Goal: Transaction & Acquisition: Purchase product/service

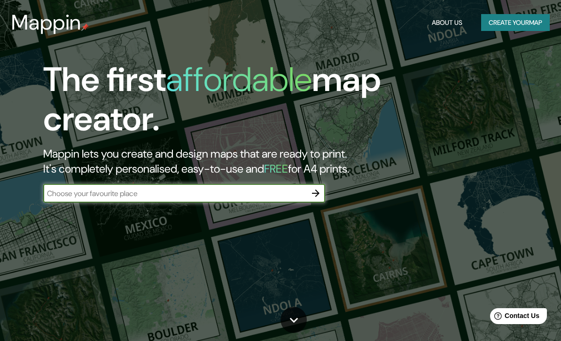
click at [75, 174] on h2 "Mappin lets you create and design maps that are ready to print. It's completely…" at bounding box center [267, 161] width 448 height 30
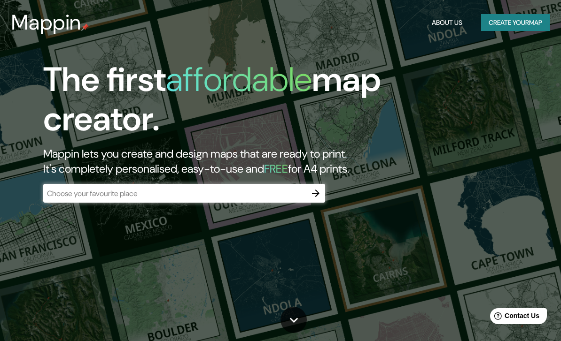
click at [63, 188] on input "text" at bounding box center [174, 193] width 263 height 11
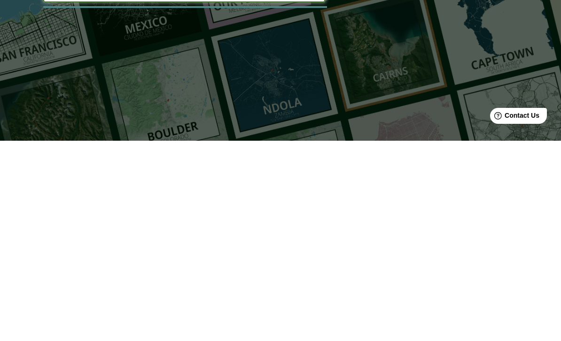
scroll to position [0, 0]
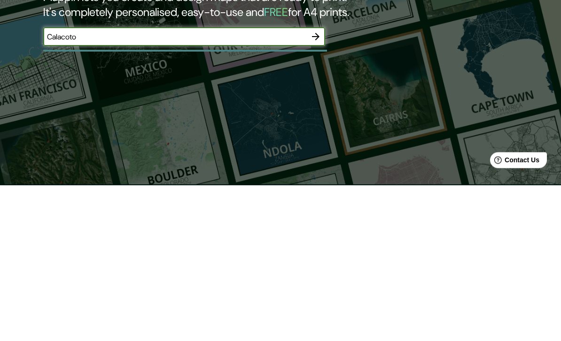
type input "Calacoto"
click at [320, 187] on icon "button" at bounding box center [315, 192] width 11 height 11
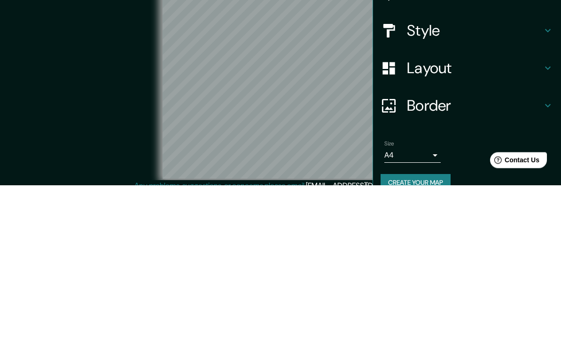
scroll to position [8, 0]
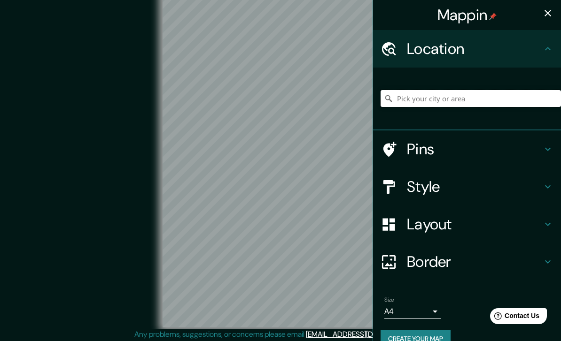
click at [478, 101] on input "Pick your city or area" at bounding box center [470, 98] width 180 height 17
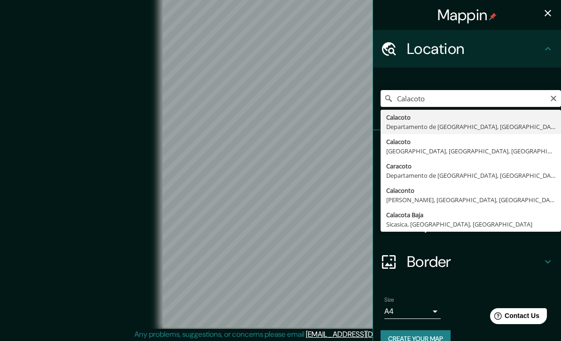
type input "Calacoto, [GEOGRAPHIC_DATA], [GEOGRAPHIC_DATA]"
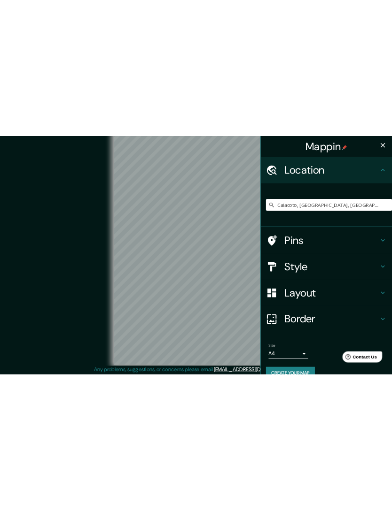
scroll to position [0, 0]
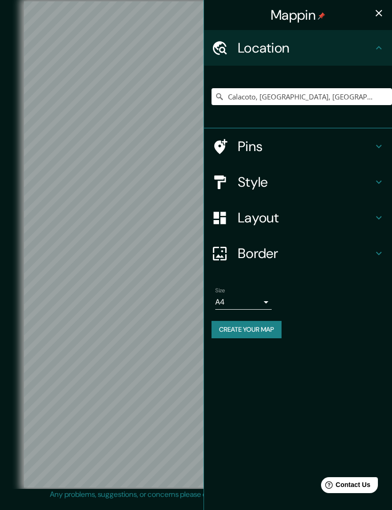
click at [352, 180] on h4 "Style" at bounding box center [305, 182] width 135 height 17
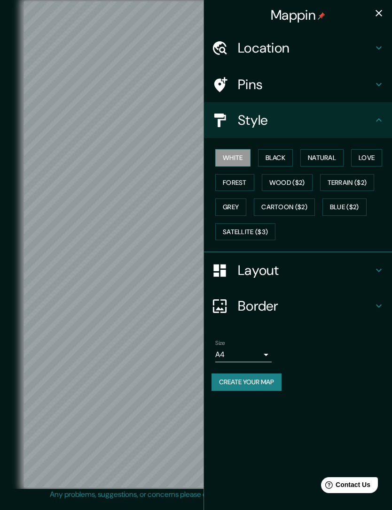
click at [319, 156] on button "Natural" at bounding box center [321, 157] width 43 height 17
click at [381, 12] on icon "button" at bounding box center [378, 13] width 11 height 11
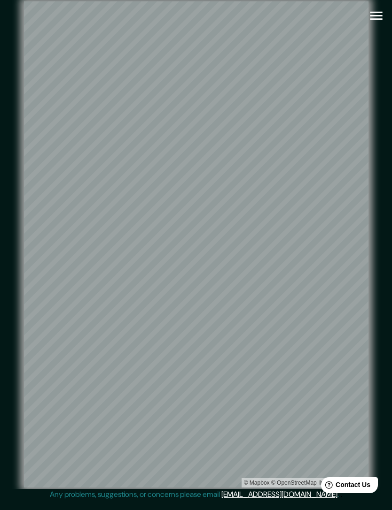
click at [381, 17] on icon "button" at bounding box center [376, 16] width 16 height 16
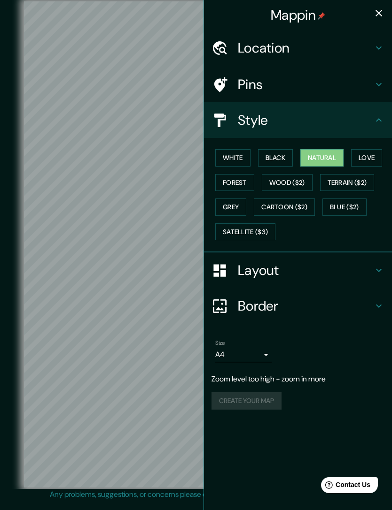
click at [343, 51] on h4 "Location" at bounding box center [305, 47] width 135 height 17
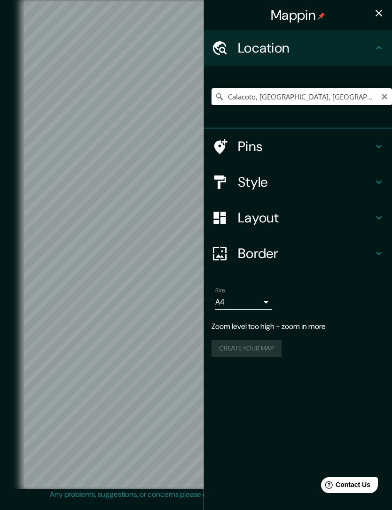
click at [358, 95] on input "Calacoto, [GEOGRAPHIC_DATA], [GEOGRAPHIC_DATA]" at bounding box center [301, 96] width 180 height 17
click at [329, 89] on input "Calacoto, [GEOGRAPHIC_DATA], [GEOGRAPHIC_DATA]" at bounding box center [301, 96] width 180 height 17
click at [385, 92] on button "Clear" at bounding box center [384, 96] width 8 height 9
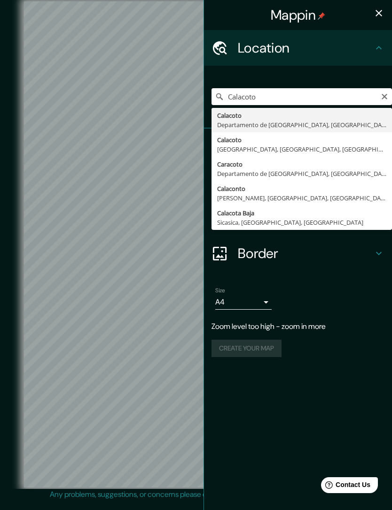
type input "Calacoto, [GEOGRAPHIC_DATA], [GEOGRAPHIC_DATA]"
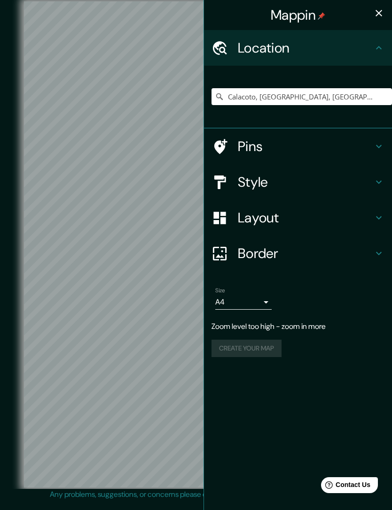
click at [380, 12] on icon "button" at bounding box center [378, 13] width 11 height 11
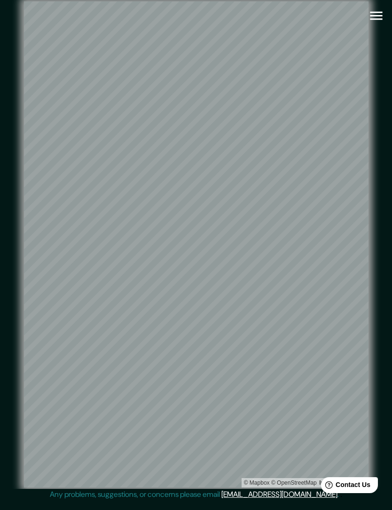
click at [368, 16] on icon "button" at bounding box center [376, 16] width 16 height 16
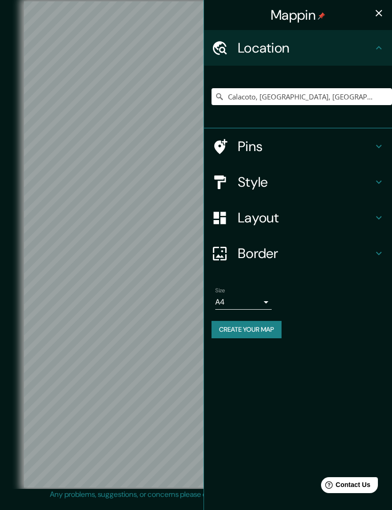
click at [288, 138] on h4 "Pins" at bounding box center [305, 146] width 135 height 17
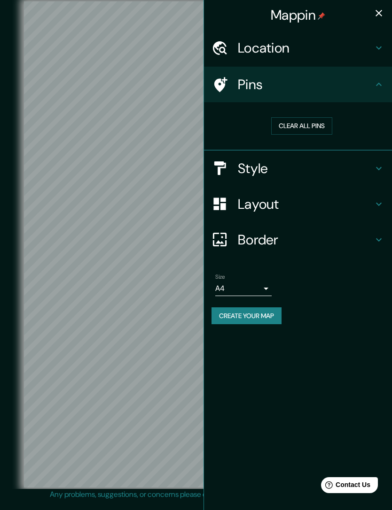
click at [365, 82] on h4 "Pins" at bounding box center [305, 84] width 135 height 17
click at [373, 82] on icon at bounding box center [378, 84] width 11 height 11
click at [305, 166] on h4 "Style" at bounding box center [305, 168] width 135 height 17
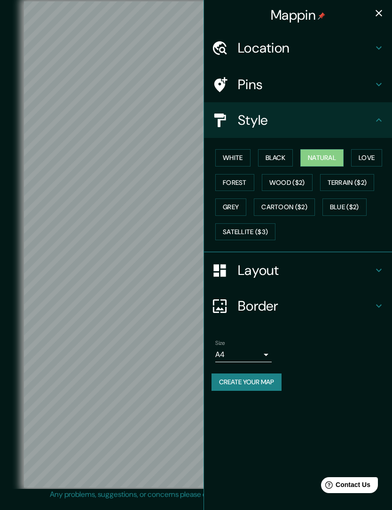
click at [241, 149] on button "White" at bounding box center [232, 157] width 35 height 17
click at [282, 152] on button "Black" at bounding box center [275, 157] width 35 height 17
click at [373, 11] on icon "button" at bounding box center [378, 13] width 11 height 11
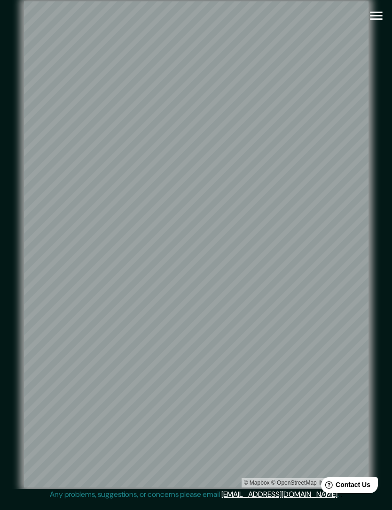
click at [376, 15] on icon "button" at bounding box center [376, 16] width 16 height 16
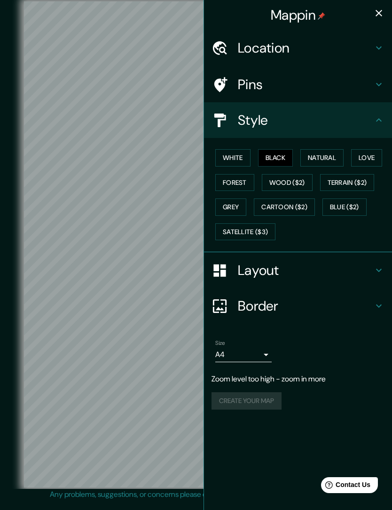
click at [234, 205] on button "Grey" at bounding box center [230, 207] width 31 height 17
click at [372, 16] on button "button" at bounding box center [378, 13] width 19 height 19
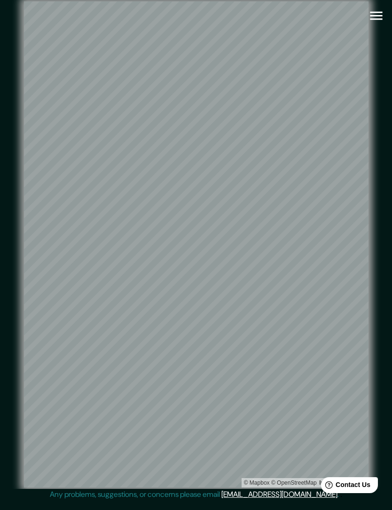
click at [378, 16] on icon "button" at bounding box center [376, 16] width 12 height 8
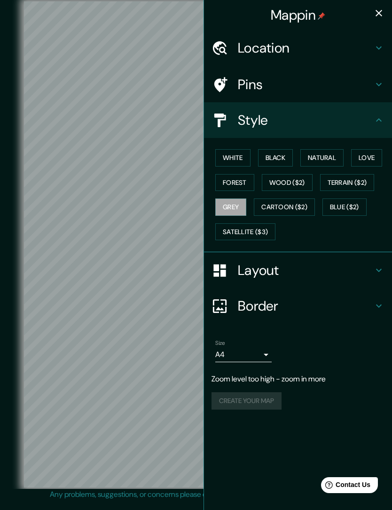
click at [346, 53] on h4 "Location" at bounding box center [305, 47] width 135 height 17
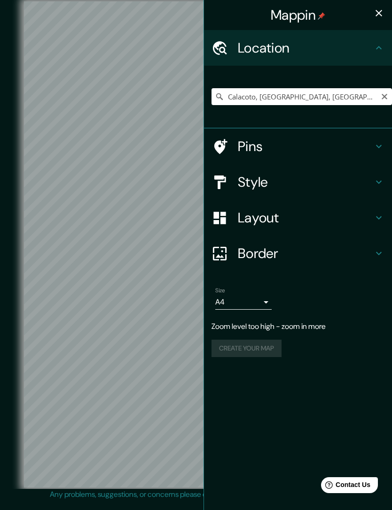
click at [381, 94] on icon "Clear" at bounding box center [384, 97] width 8 height 8
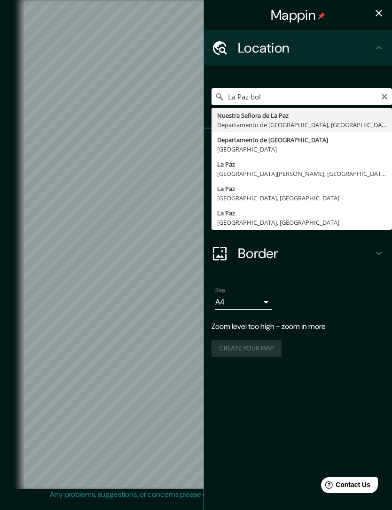
type input "[GEOGRAPHIC_DATA], [GEOGRAPHIC_DATA], [GEOGRAPHIC_DATA]"
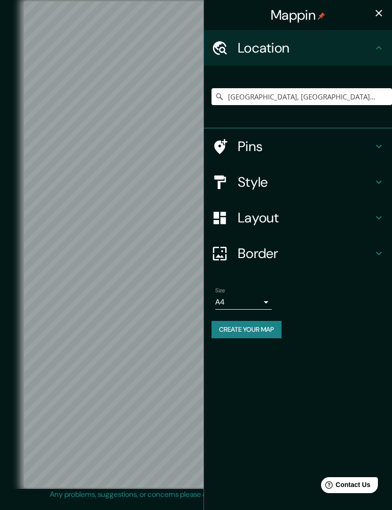
click at [380, 12] on icon "button" at bounding box center [378, 13] width 11 height 11
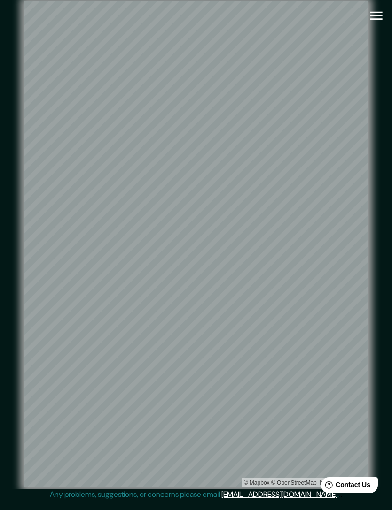
click at [374, 20] on icon "button" at bounding box center [376, 16] width 16 height 16
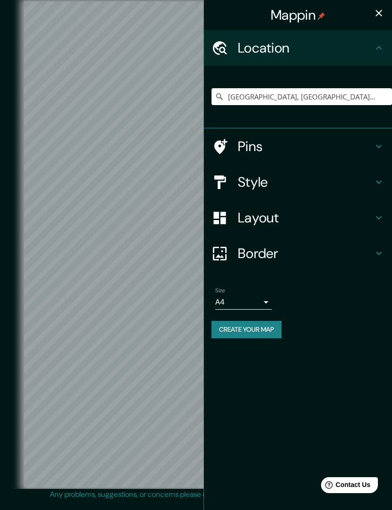
click at [323, 184] on h4 "Style" at bounding box center [305, 182] width 135 height 17
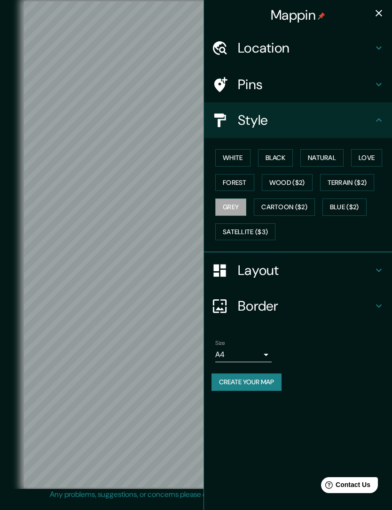
click at [333, 154] on button "Natural" at bounding box center [321, 157] width 43 height 17
click at [247, 178] on button "Forest" at bounding box center [234, 182] width 39 height 17
click at [377, 14] on icon "button" at bounding box center [378, 13] width 7 height 7
